Goal: Check status: Check status

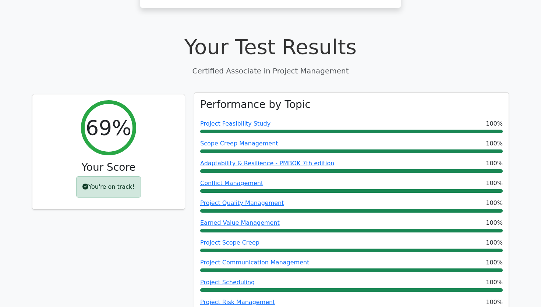
scroll to position [240, 0]
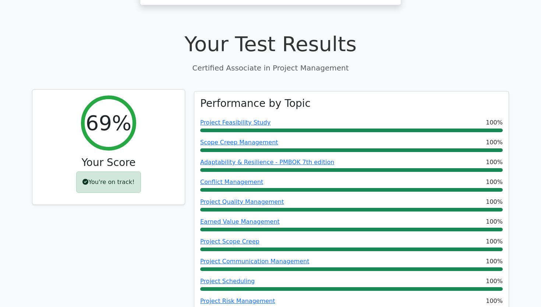
click at [98, 172] on div "You're on track!" at bounding box center [108, 182] width 64 height 21
click at [86, 179] on icon at bounding box center [85, 182] width 6 height 6
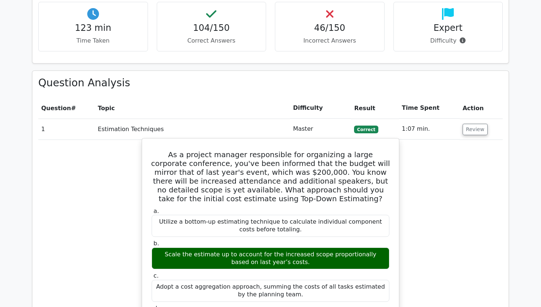
scroll to position [1069, 0]
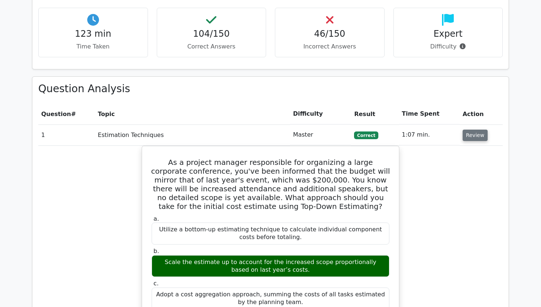
click at [462, 130] on button "Review" at bounding box center [474, 135] width 25 height 11
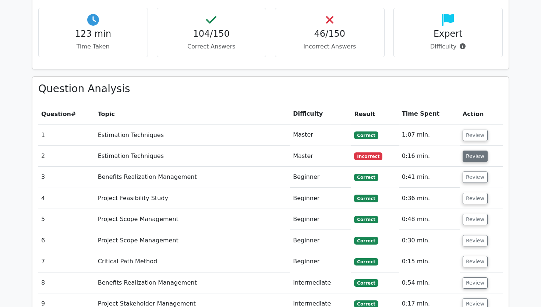
click at [468, 151] on button "Review" at bounding box center [474, 156] width 25 height 11
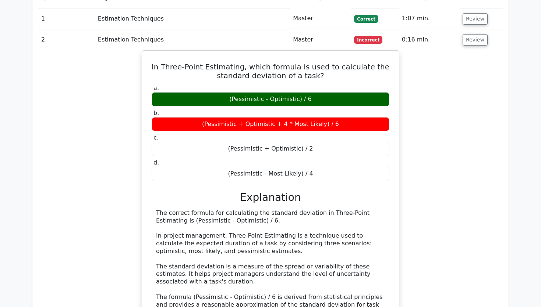
scroll to position [1186, 0]
click at [470, 34] on button "Review" at bounding box center [474, 39] width 25 height 11
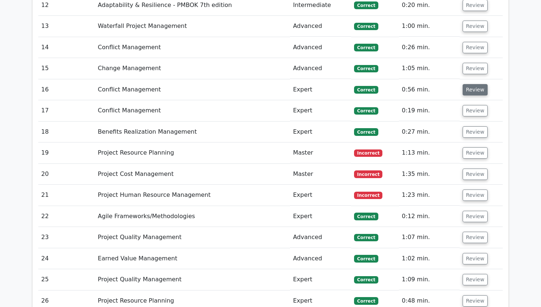
scroll to position [1432, 0]
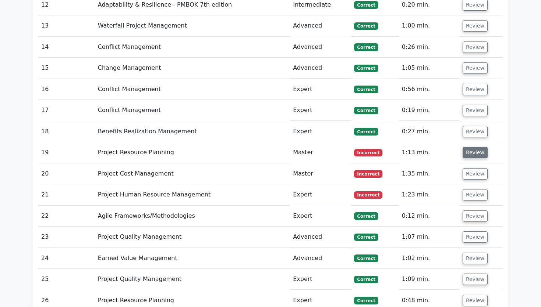
click at [472, 147] on button "Review" at bounding box center [474, 152] width 25 height 11
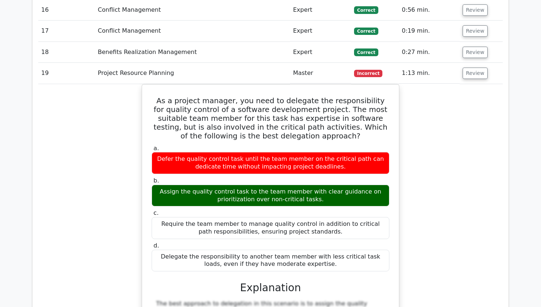
scroll to position [1511, 0]
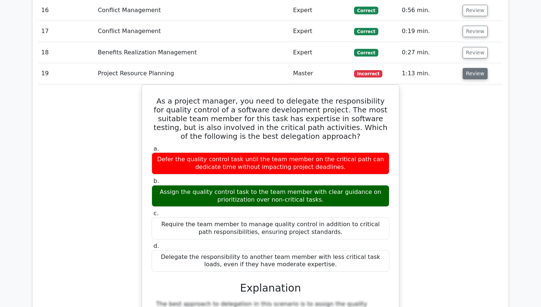
click at [472, 68] on button "Review" at bounding box center [474, 73] width 25 height 11
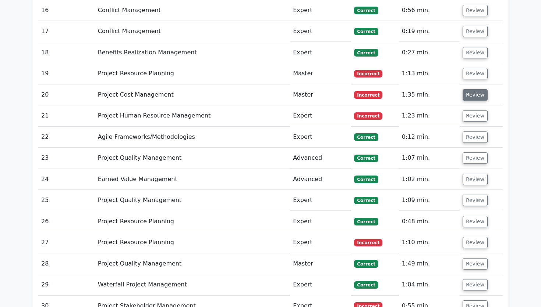
click at [474, 89] on button "Review" at bounding box center [474, 94] width 25 height 11
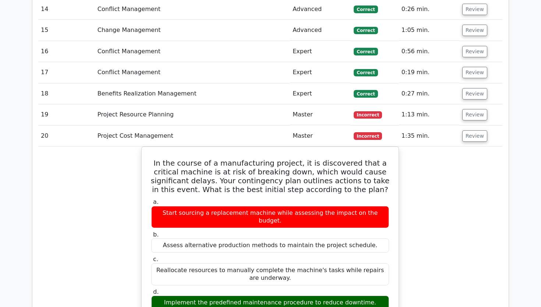
scroll to position [0, 0]
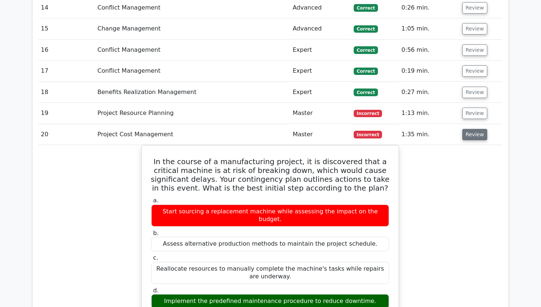
click at [470, 129] on button "Review" at bounding box center [474, 134] width 25 height 11
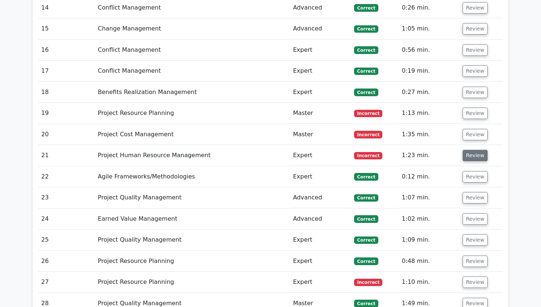
click at [474, 150] on button "Review" at bounding box center [474, 155] width 25 height 11
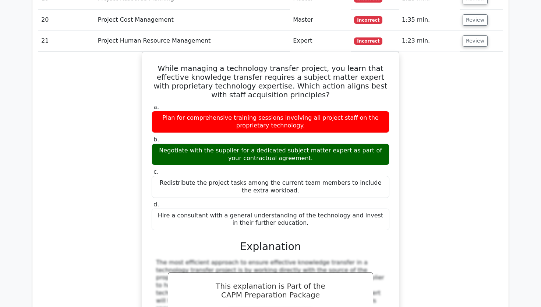
scroll to position [1582, 0]
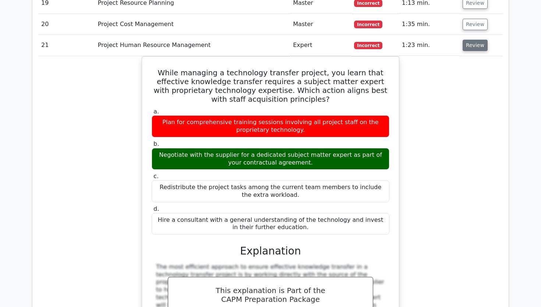
click at [476, 40] on button "Review" at bounding box center [474, 45] width 25 height 11
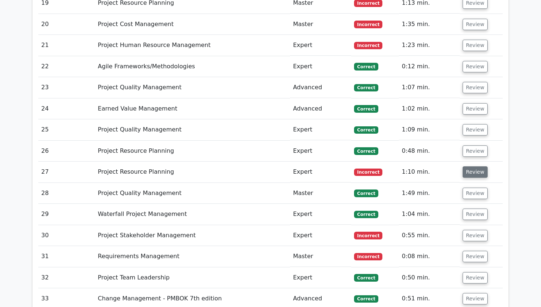
click at [470, 167] on button "Review" at bounding box center [474, 172] width 25 height 11
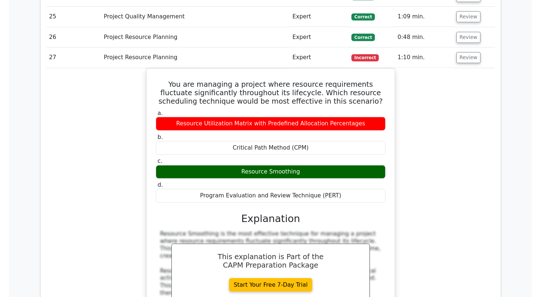
scroll to position [0, 1]
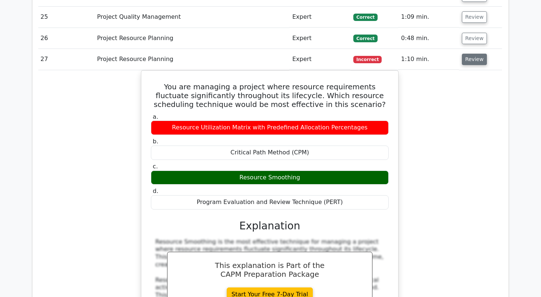
click at [468, 54] on button "Review" at bounding box center [474, 59] width 25 height 11
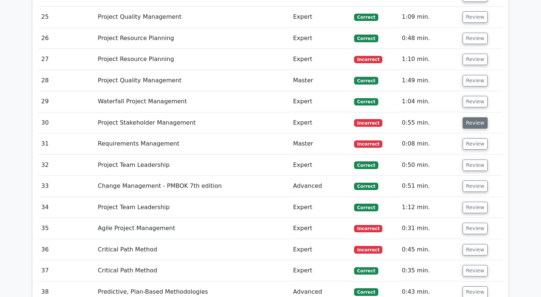
click at [468, 117] on button "Review" at bounding box center [474, 122] width 25 height 11
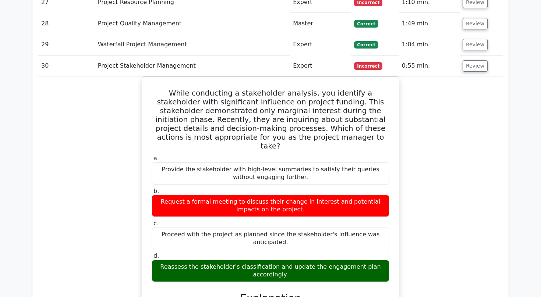
scroll to position [1758, 0]
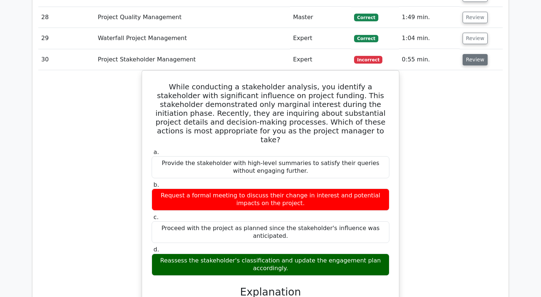
click at [476, 54] on button "Review" at bounding box center [474, 59] width 25 height 11
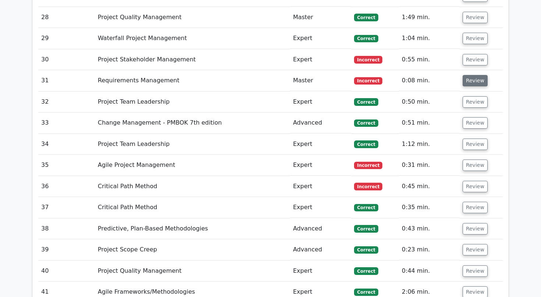
click at [468, 75] on button "Review" at bounding box center [474, 80] width 25 height 11
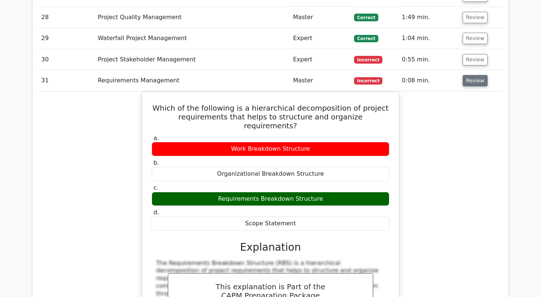
click at [468, 75] on button "Review" at bounding box center [474, 80] width 25 height 11
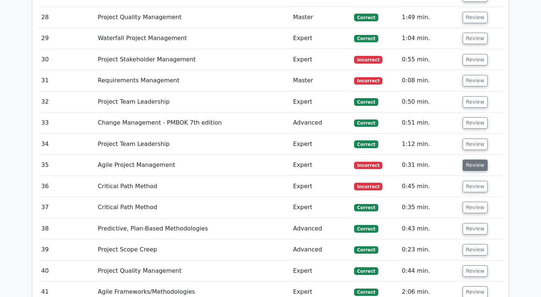
click at [468, 160] on button "Review" at bounding box center [474, 165] width 25 height 11
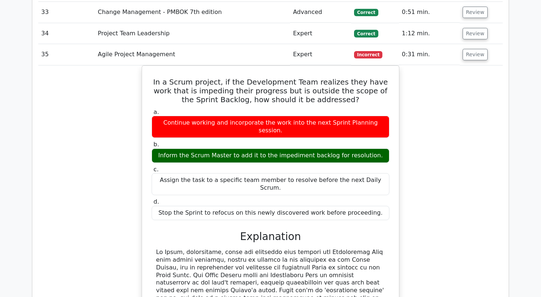
scroll to position [1868, 0]
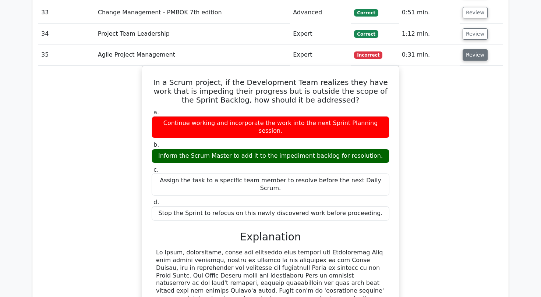
click at [470, 49] on button "Review" at bounding box center [474, 54] width 25 height 11
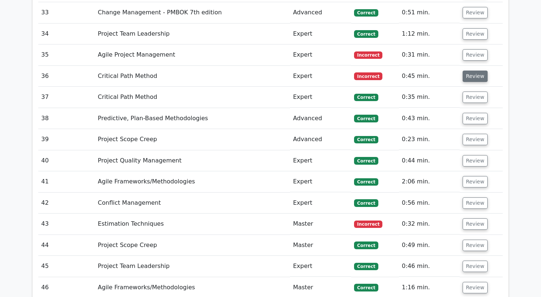
click at [470, 71] on button "Review" at bounding box center [474, 76] width 25 height 11
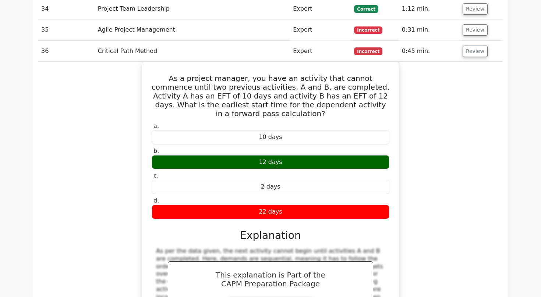
scroll to position [1893, 0]
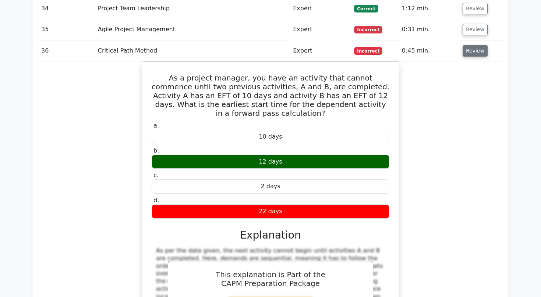
click at [466, 45] on button "Review" at bounding box center [474, 50] width 25 height 11
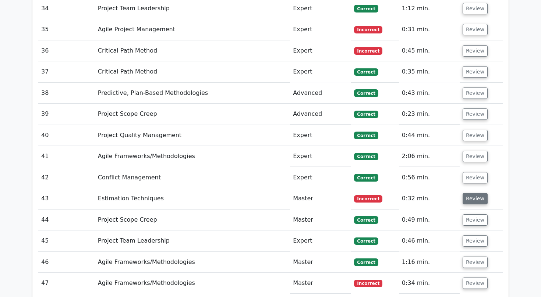
click at [464, 193] on button "Review" at bounding box center [474, 198] width 25 height 11
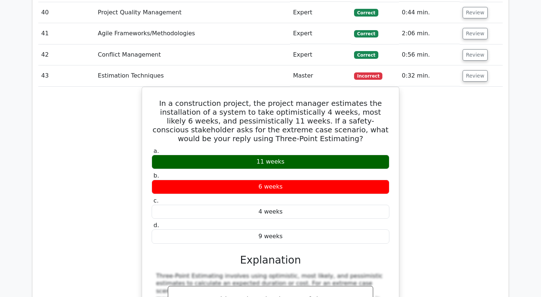
scroll to position [2017, 0]
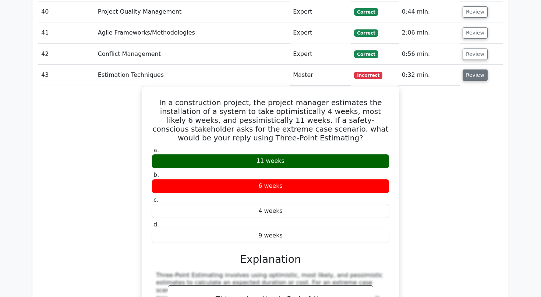
click at [467, 70] on button "Review" at bounding box center [474, 75] width 25 height 11
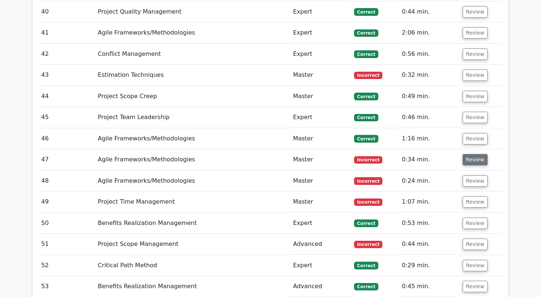
click at [481, 154] on button "Review" at bounding box center [474, 159] width 25 height 11
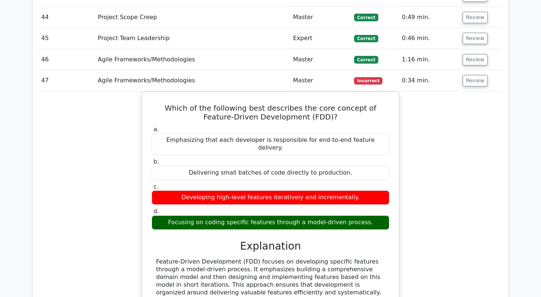
scroll to position [2096, 0]
click at [470, 75] on button "Review" at bounding box center [474, 80] width 25 height 11
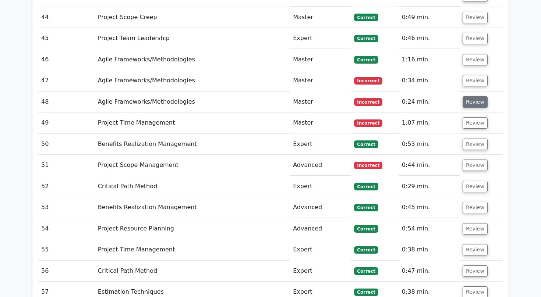
click at [471, 96] on button "Review" at bounding box center [474, 101] width 25 height 11
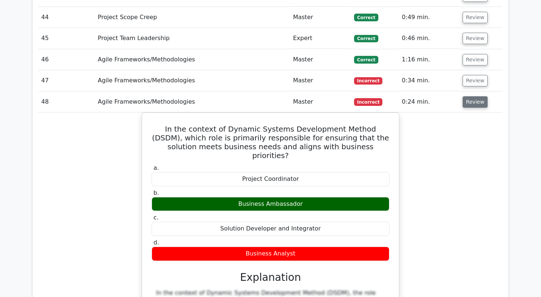
click at [472, 96] on button "Review" at bounding box center [474, 101] width 25 height 11
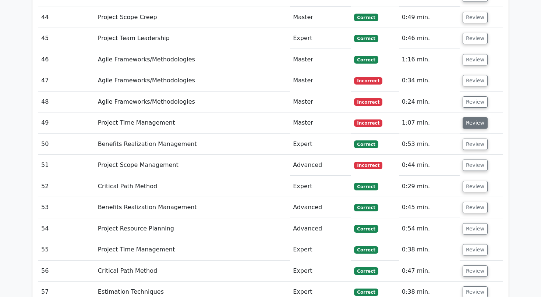
click at [470, 117] on button "Review" at bounding box center [474, 122] width 25 height 11
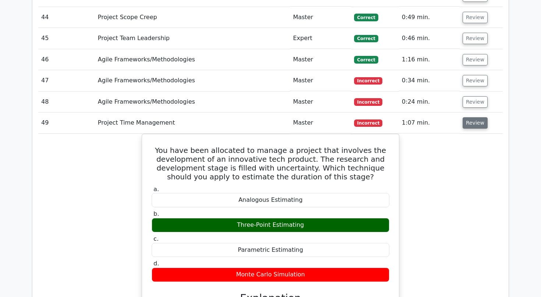
click at [470, 117] on button "Review" at bounding box center [474, 122] width 25 height 11
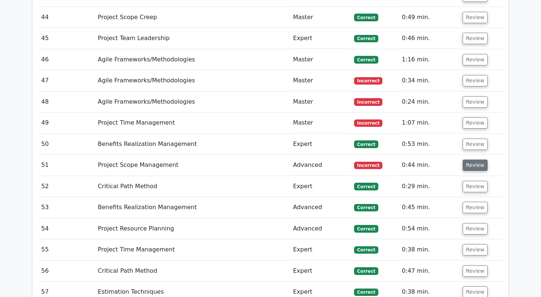
click at [473, 160] on button "Review" at bounding box center [474, 165] width 25 height 11
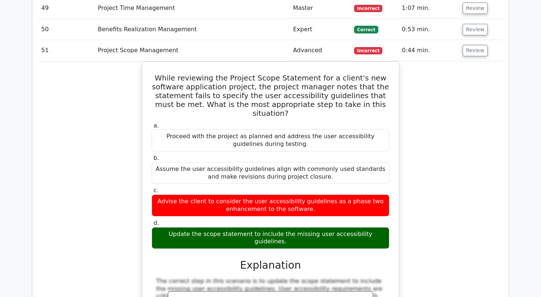
scroll to position [2214, 0]
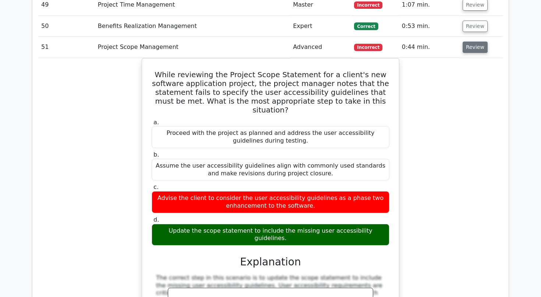
click at [466, 42] on button "Review" at bounding box center [474, 47] width 25 height 11
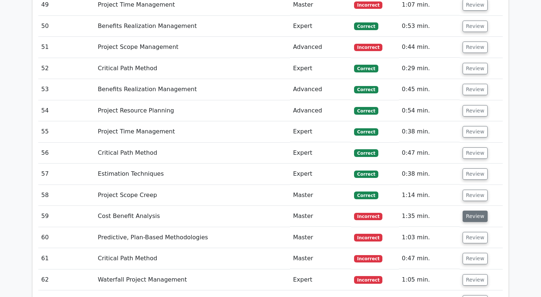
click at [466, 211] on button "Review" at bounding box center [474, 216] width 25 height 11
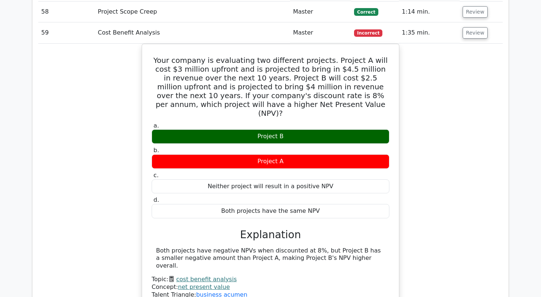
scroll to position [2397, 0]
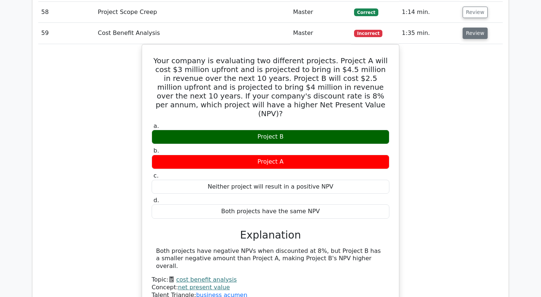
click at [473, 28] on button "Review" at bounding box center [474, 33] width 25 height 11
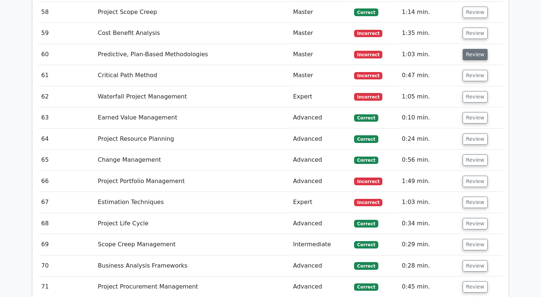
click at [474, 49] on button "Review" at bounding box center [474, 54] width 25 height 11
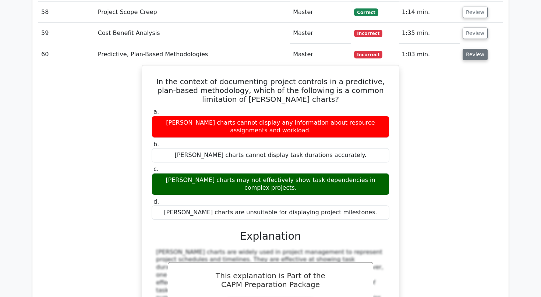
click at [466, 49] on button "Review" at bounding box center [474, 54] width 25 height 11
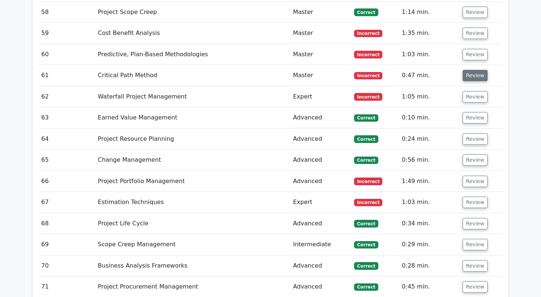
click at [474, 70] on button "Review" at bounding box center [474, 75] width 25 height 11
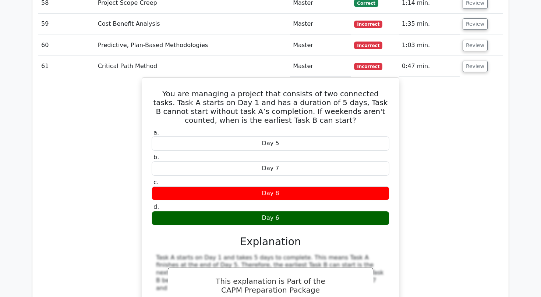
scroll to position [2407, 0]
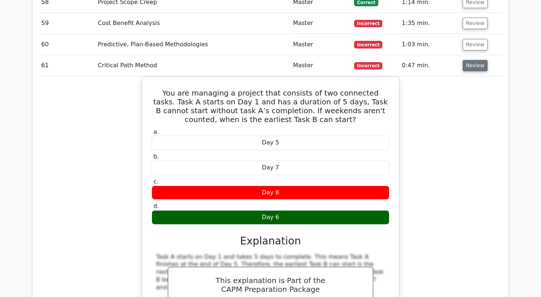
click at [469, 60] on button "Review" at bounding box center [474, 65] width 25 height 11
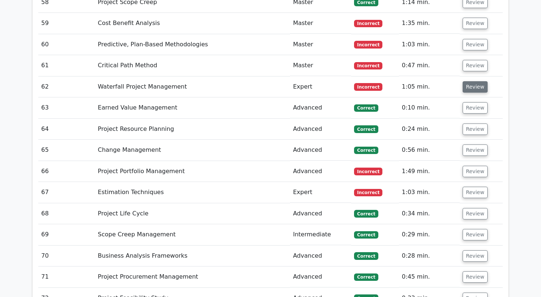
click at [471, 81] on button "Review" at bounding box center [474, 86] width 25 height 11
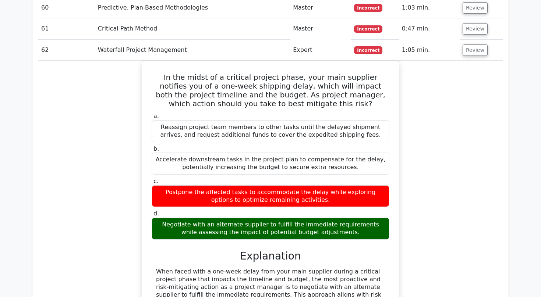
scroll to position [2449, 0]
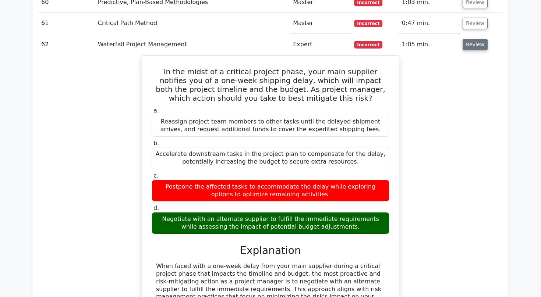
click at [471, 39] on button "Review" at bounding box center [474, 44] width 25 height 11
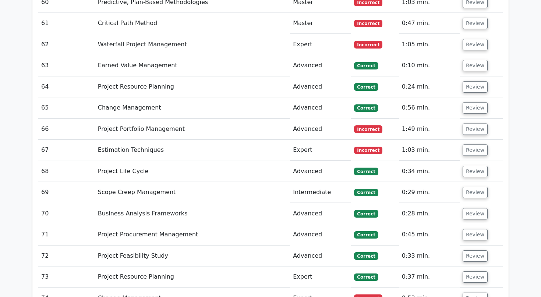
click at [469, 35] on td "Review" at bounding box center [480, 44] width 43 height 21
click at [466, 39] on button "Review" at bounding box center [474, 44] width 25 height 11
